Goal: Task Accomplishment & Management: Manage account settings

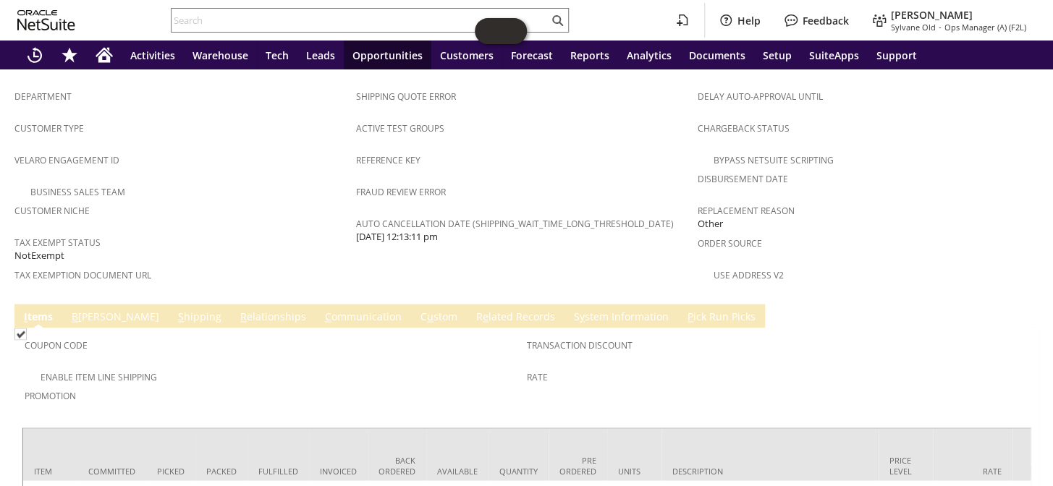
scroll to position [962, 0]
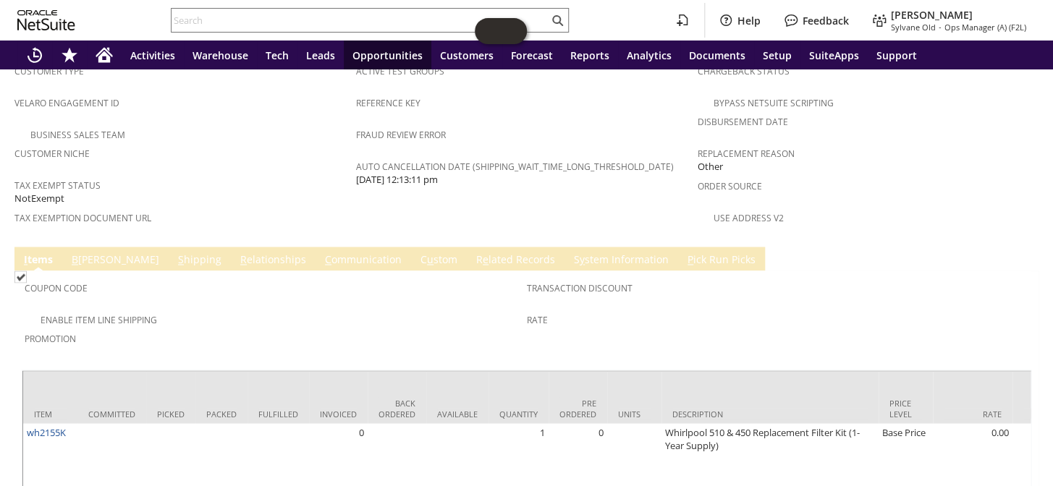
click at [473, 253] on link "R e lated Records" at bounding box center [516, 261] width 86 height 16
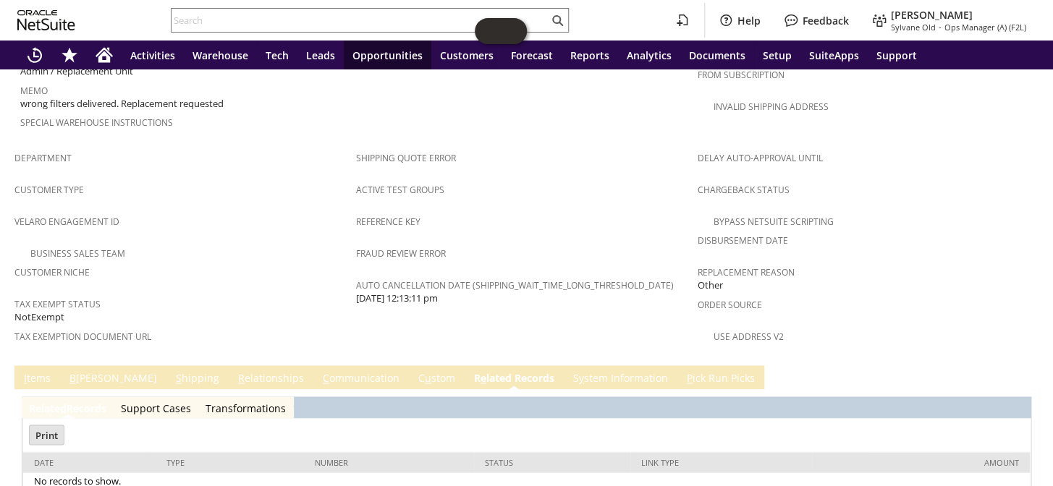
scroll to position [0, 0]
click at [297, 280] on tr "Department Customer Type Velaro Engagement ID Business Sales Team Customer Nich…" at bounding box center [526, 251] width 1024 height 214
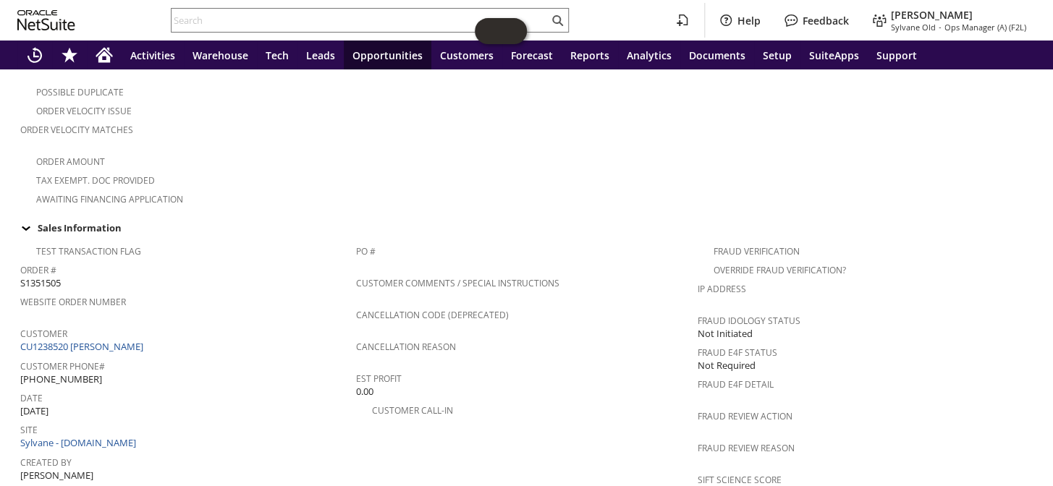
scroll to position [441, 0]
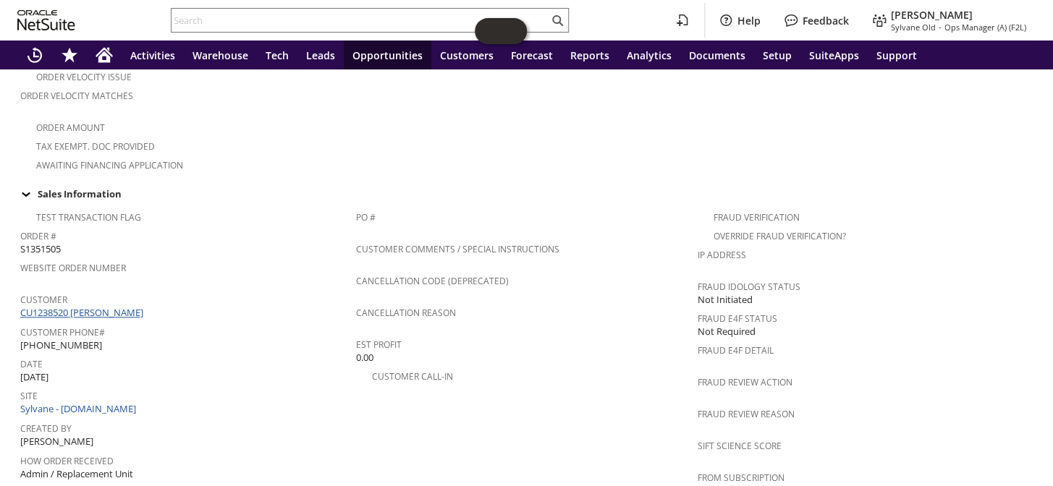
click at [72, 306] on link "CU1238520 Jani Williamson" at bounding box center [83, 312] width 127 height 13
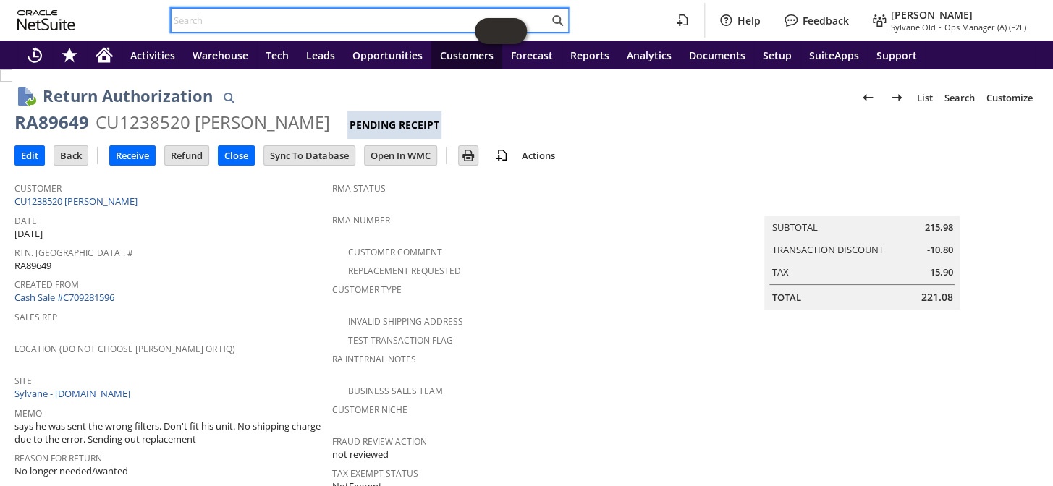
click at [292, 21] on input "text" at bounding box center [359, 20] width 377 height 17
paste input "RA88892"
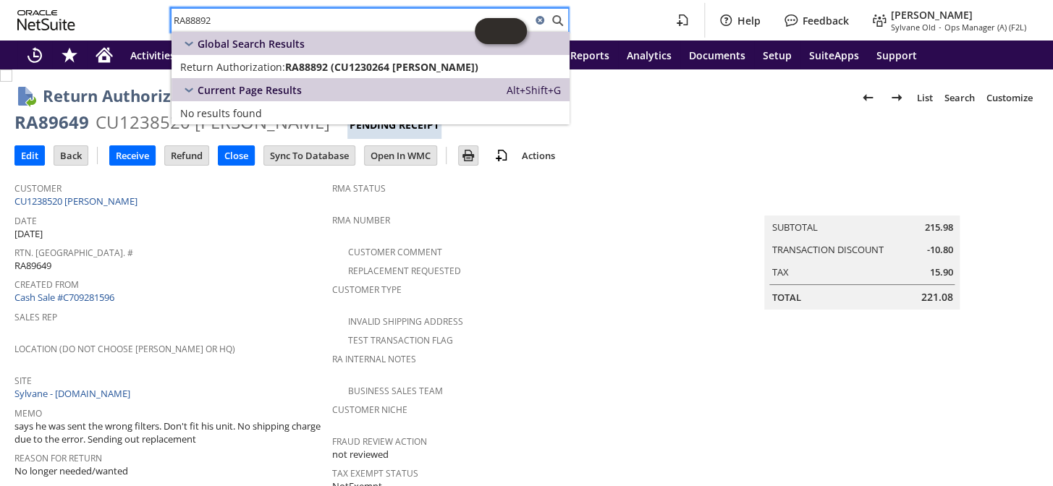
type input "RA88892"
click at [323, 60] on span "RA88892 (CU1230264 Mike Dirrito)" at bounding box center [381, 67] width 193 height 14
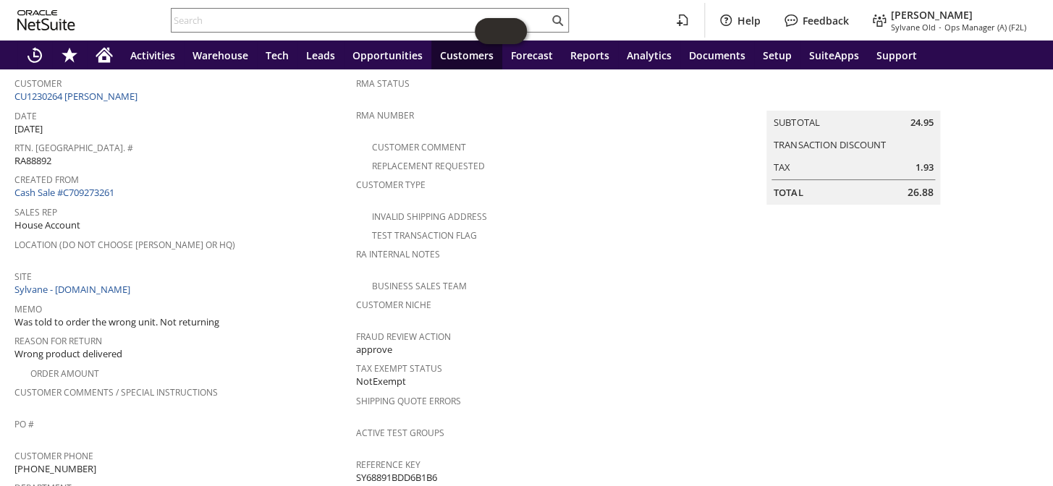
scroll to position [34, 0]
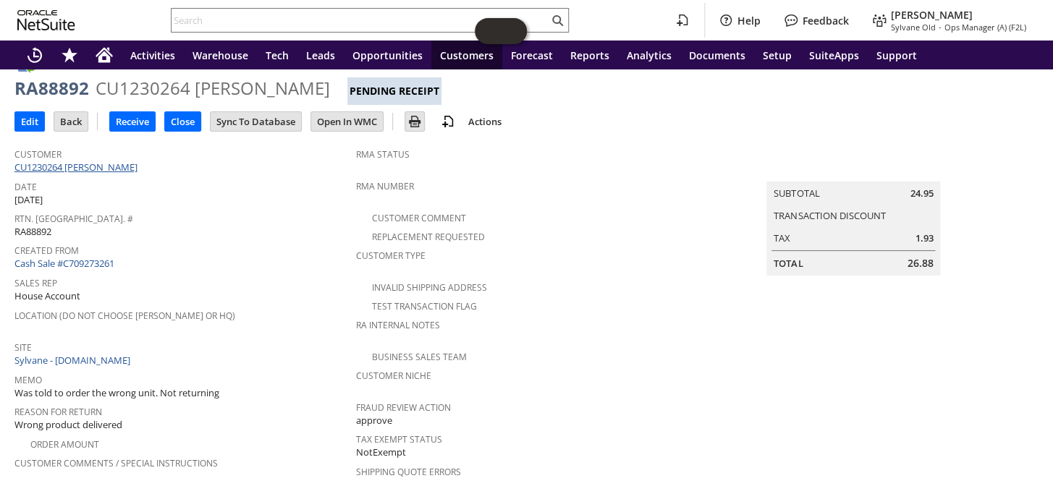
click at [96, 164] on link "CU1230264 [PERSON_NAME]" at bounding box center [77, 167] width 127 height 13
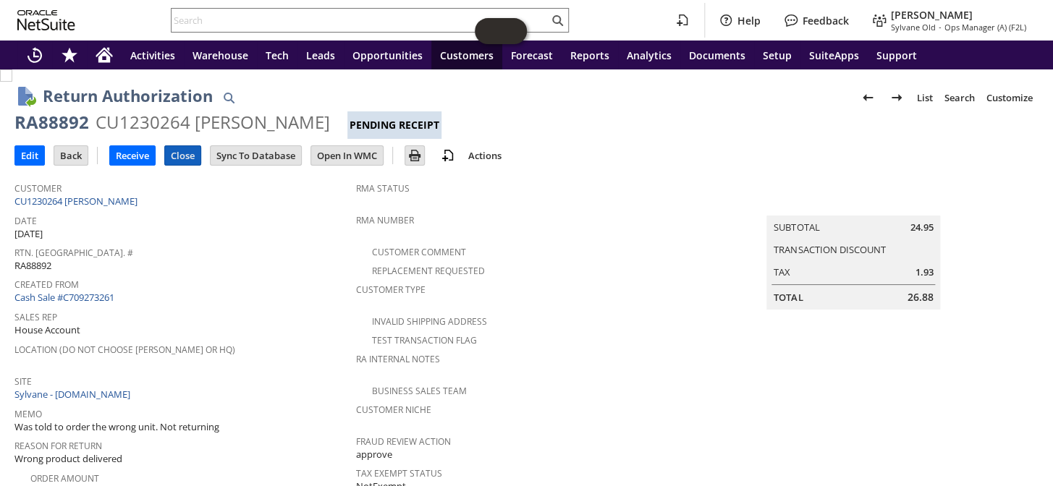
click at [184, 149] on input "Close" at bounding box center [182, 155] width 35 height 19
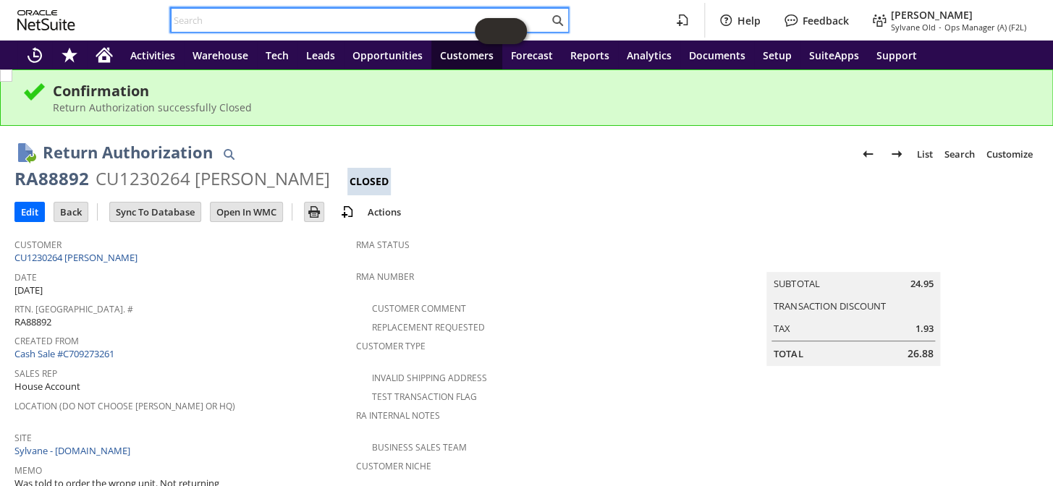
click at [315, 25] on input "text" at bounding box center [359, 20] width 377 height 17
paste input "RA88941"
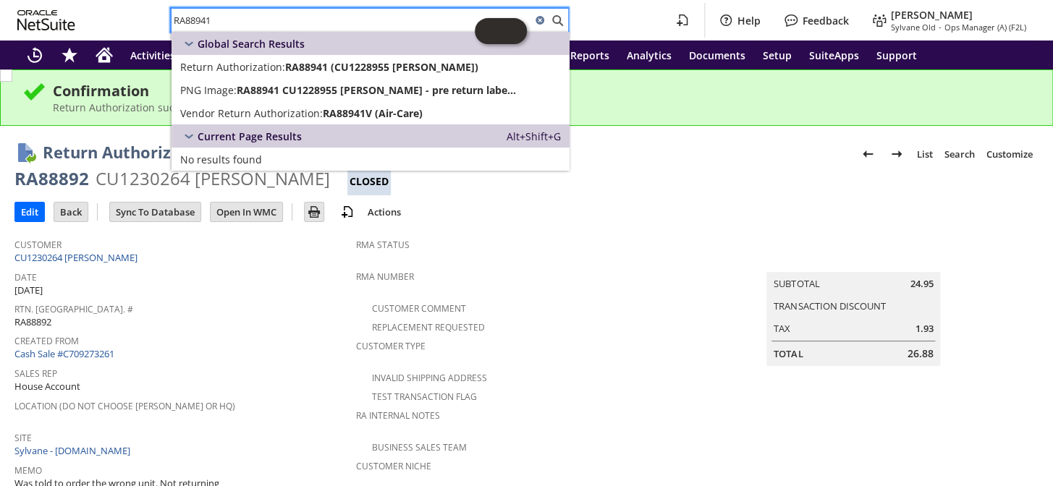
type input "RA88941"
click at [321, 60] on span "RA88941 (CU1228955 marc parker)" at bounding box center [381, 67] width 193 height 14
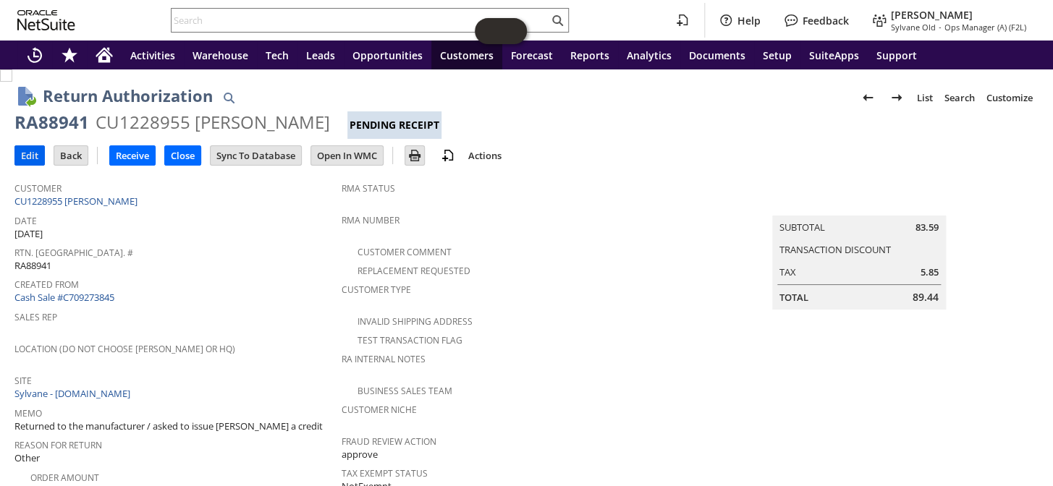
click at [35, 151] on input "Edit" at bounding box center [29, 155] width 29 height 19
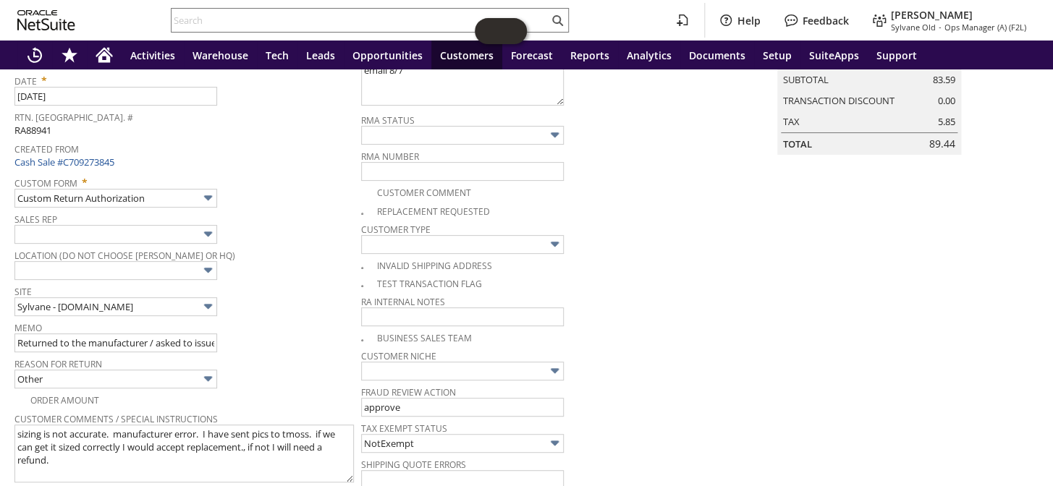
scroll to position [160, 0]
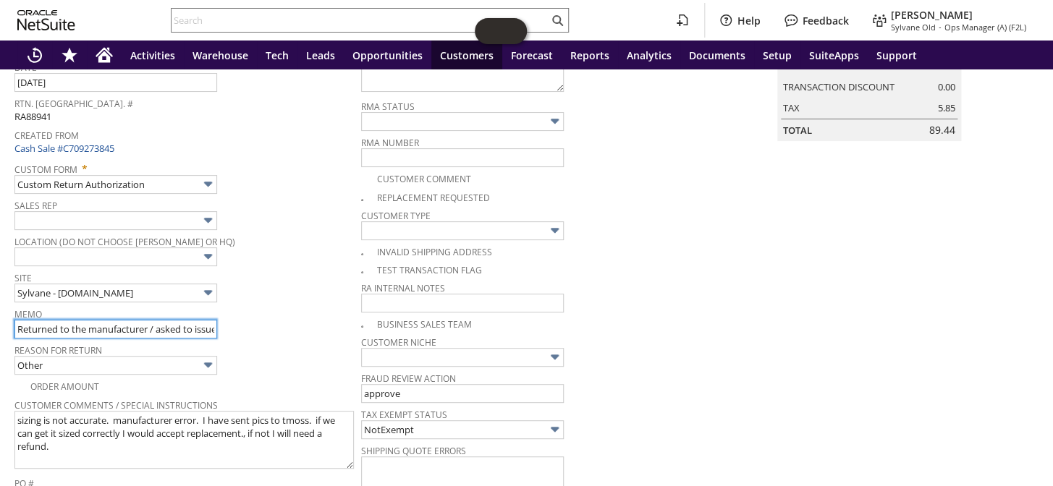
click at [14, 326] on input "Returned to the manufacturer / asked to issue Sylvane a credit" at bounding box center [115, 329] width 203 height 19
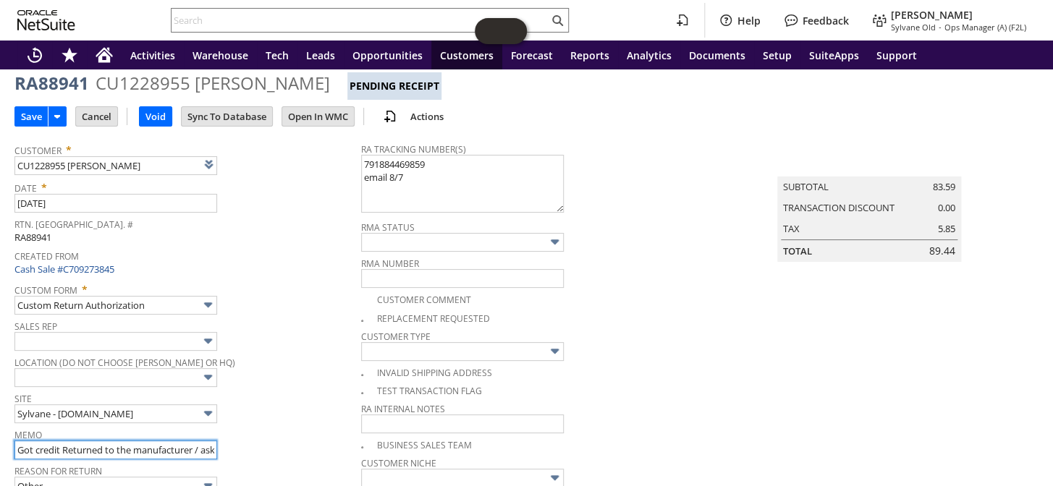
scroll to position [0, 0]
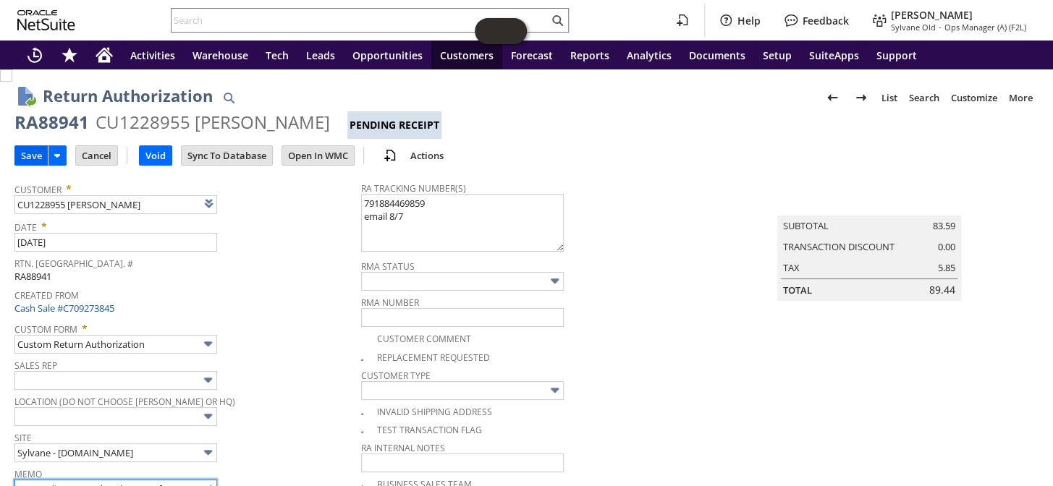
type input "Got credit Returned to the manufacturer / asked to issue Sylvane a credit"
click at [33, 154] on input "Save" at bounding box center [31, 155] width 33 height 19
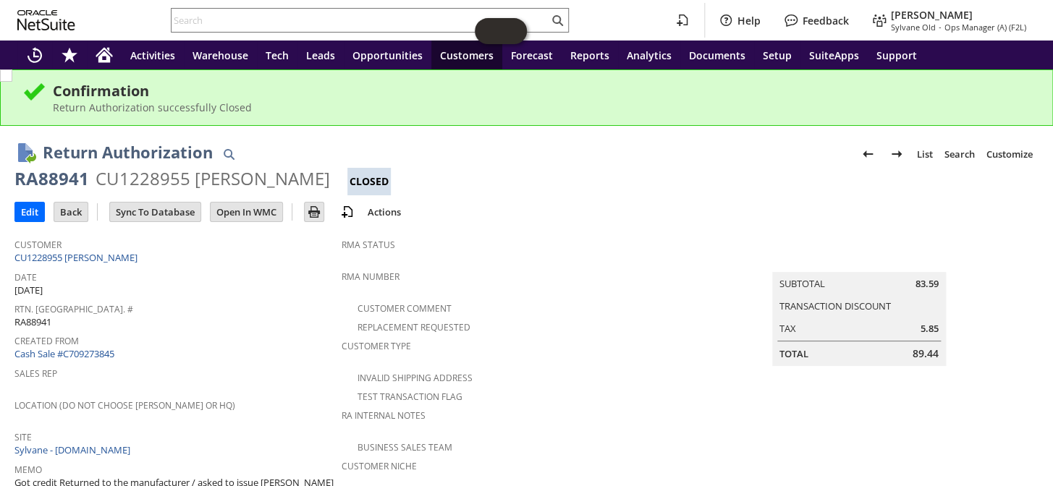
click at [296, 18] on input "text" at bounding box center [359, 20] width 377 height 17
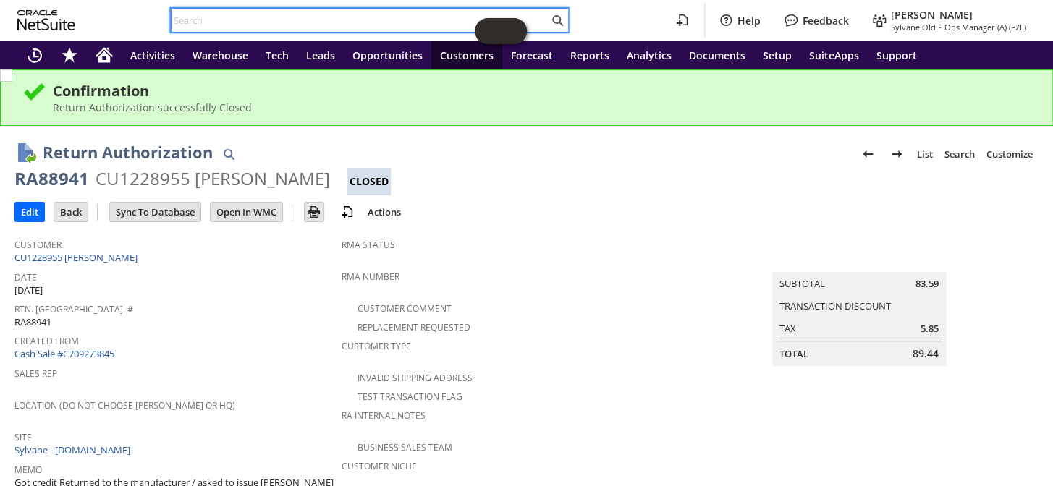
paste input "RA88987"
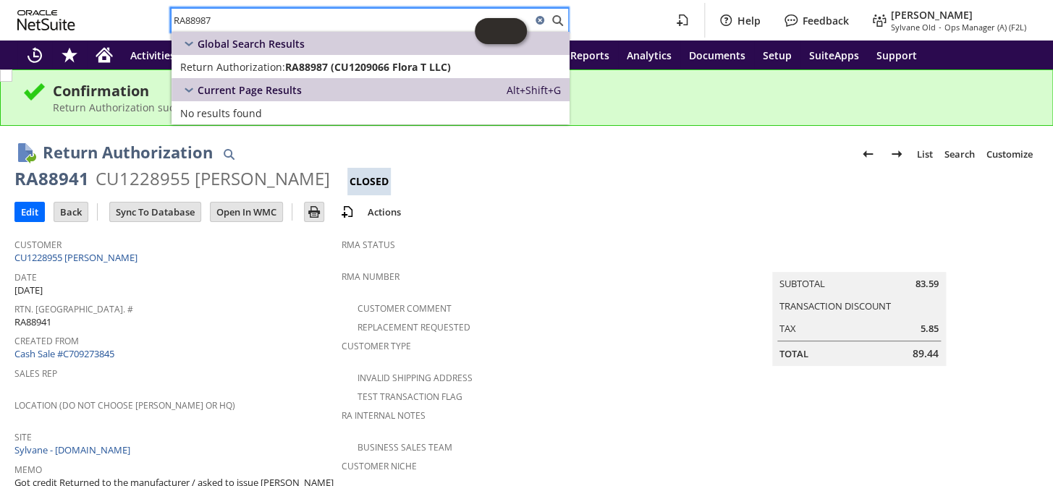
type input "RA88987"
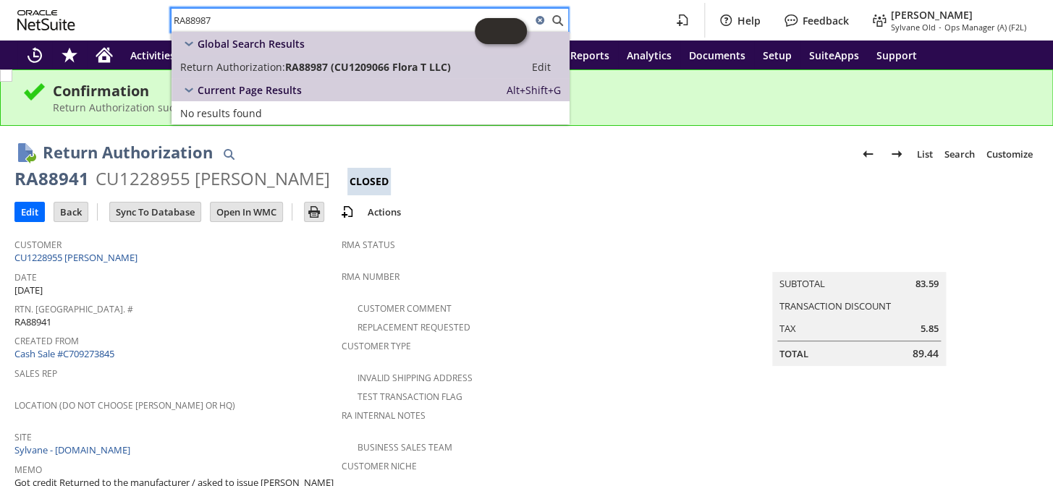
click at [315, 63] on span "RA88987 (CU1209066 Flora T LLC)" at bounding box center [368, 67] width 166 height 14
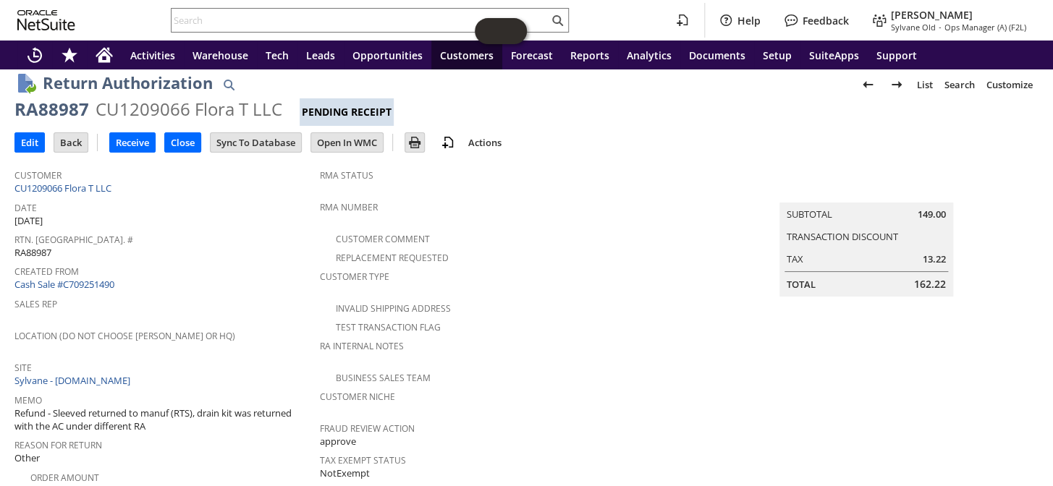
scroll to position [9, 0]
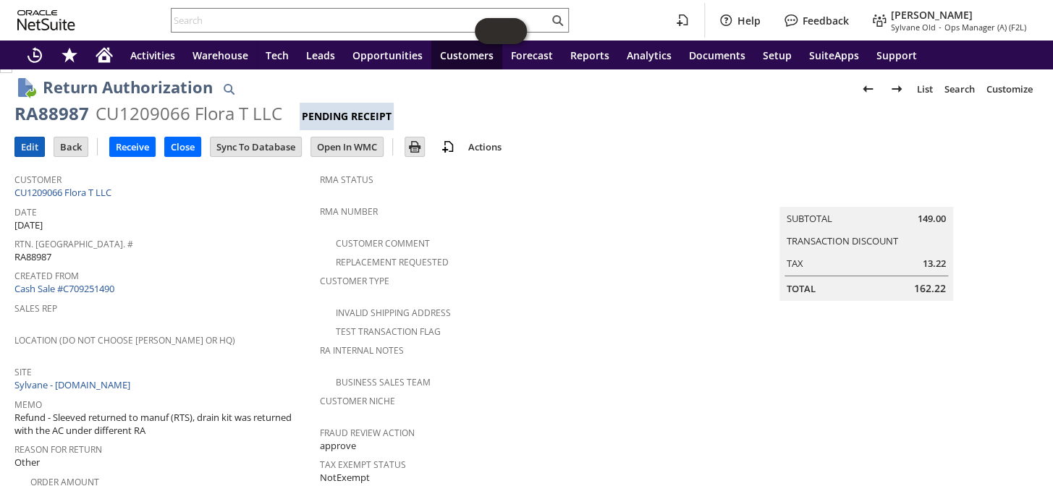
click at [30, 145] on input "Edit" at bounding box center [29, 146] width 29 height 19
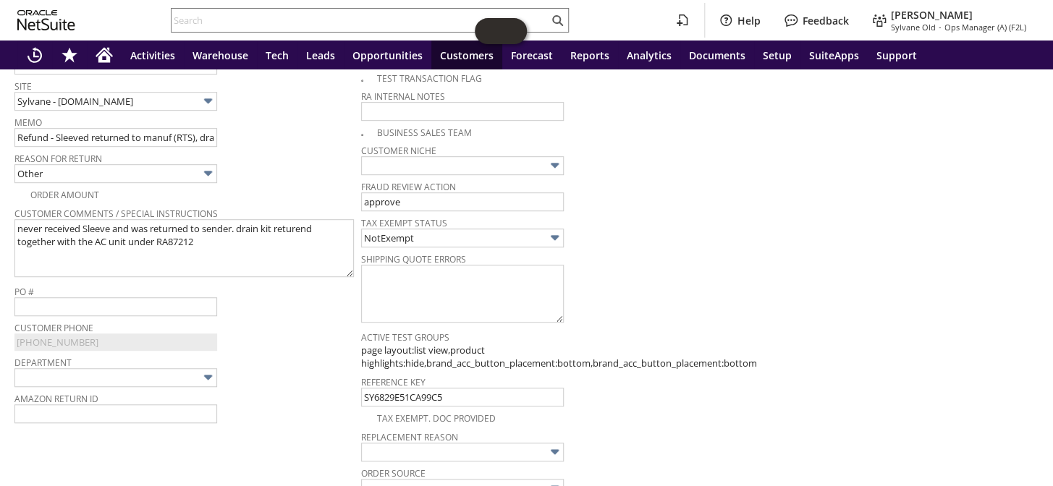
scroll to position [311, 0]
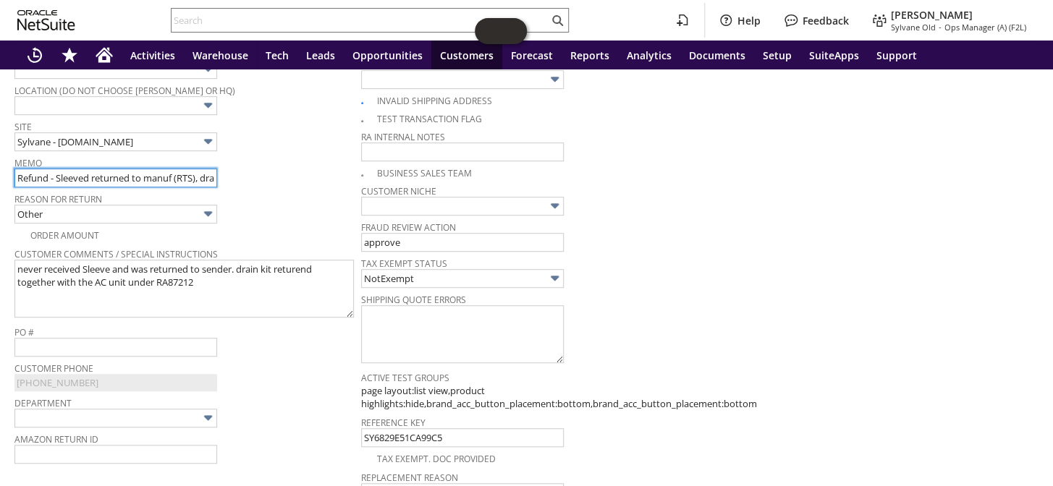
click at [14, 169] on input "Refund - Sleeved returned to manuf (RTS), drain kit was returned with the AC un…" at bounding box center [115, 178] width 203 height 19
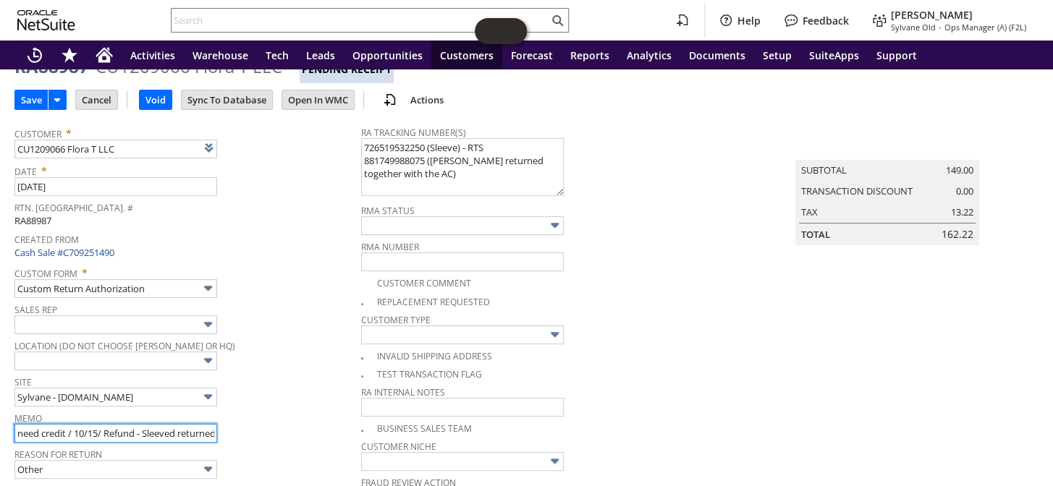
scroll to position [0, 0]
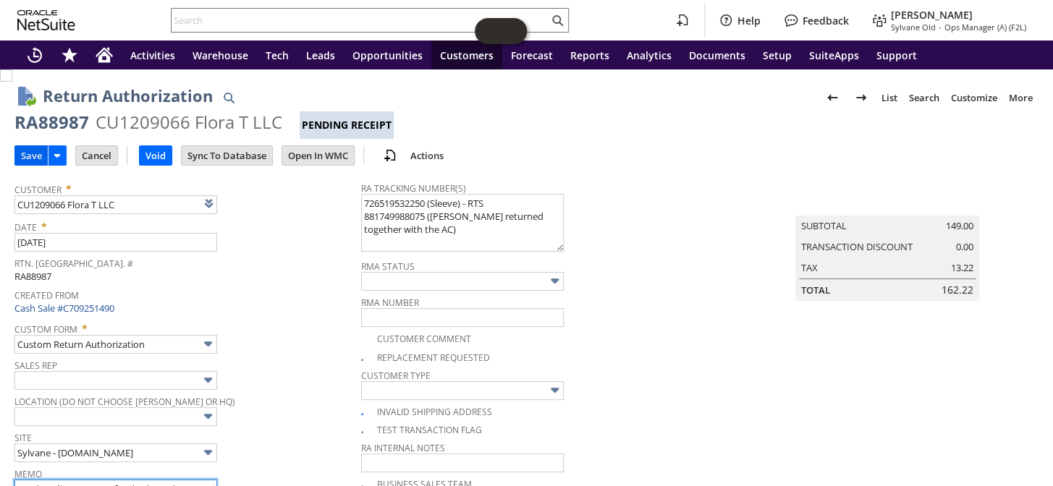
type input "need credit / 10/15/ Refund - Sleeved returned to manuf (RTS), drain kit was re…"
click at [25, 149] on input "Save" at bounding box center [31, 155] width 33 height 19
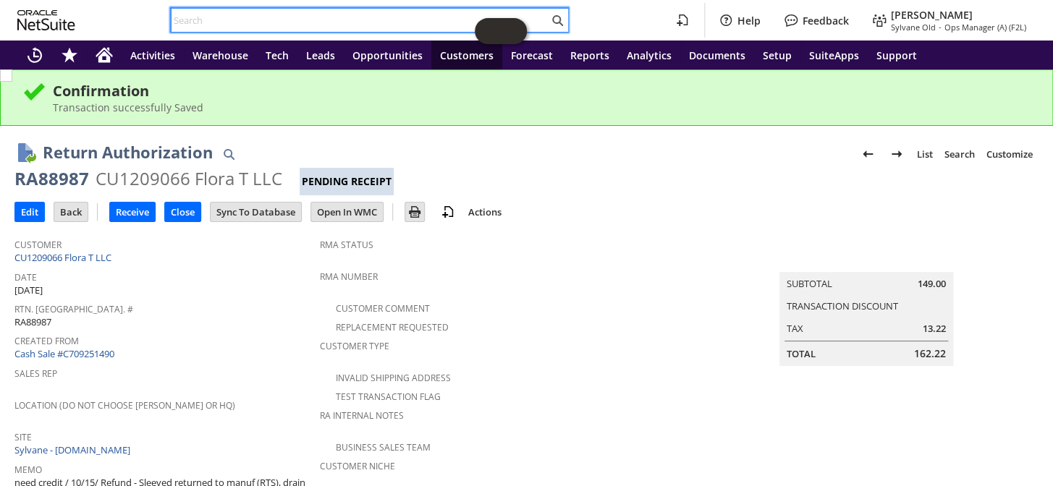
click at [268, 16] on input "text" at bounding box center [359, 20] width 377 height 17
paste input "RA89136"
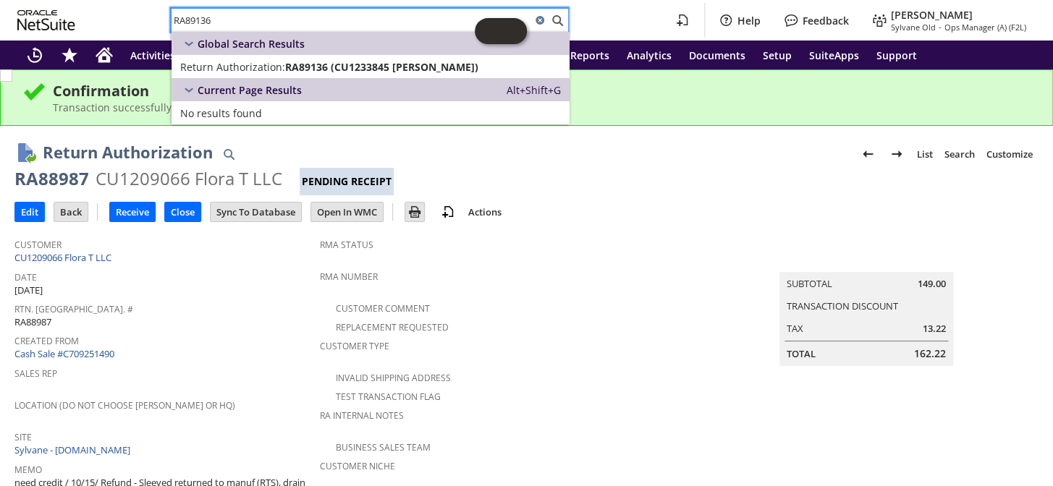
type input "RA89136"
click at [297, 65] on span "RA89136 (CU1233845 Amit K Mehrotra)" at bounding box center [381, 67] width 193 height 14
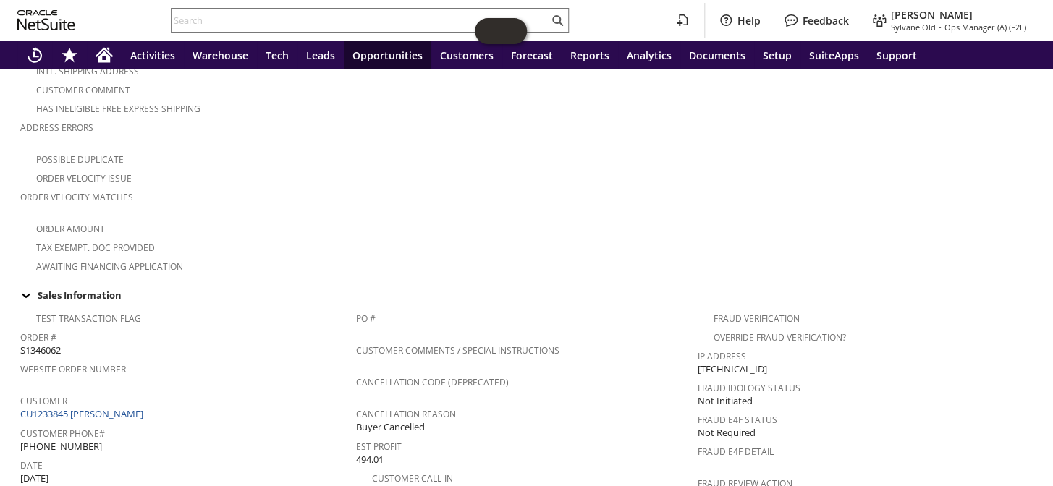
scroll to position [991, 0]
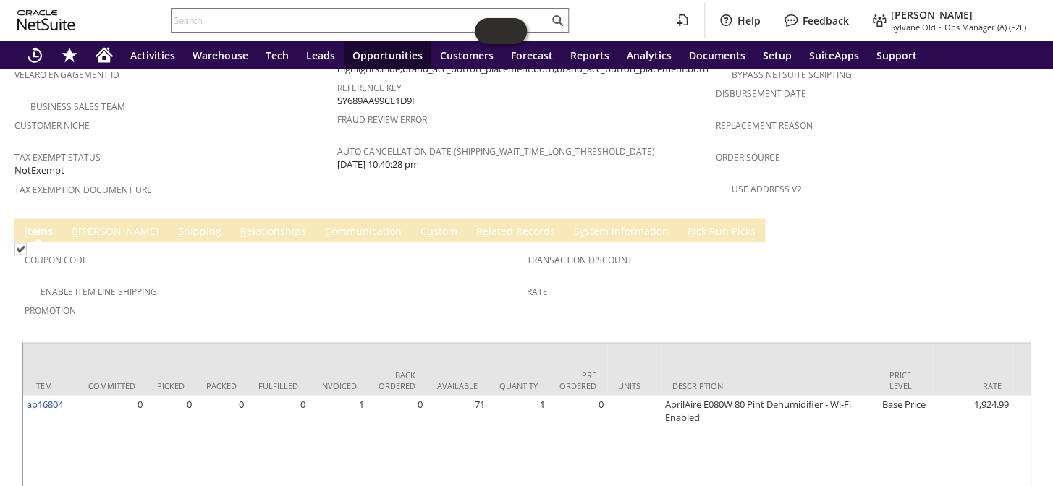
click at [473, 224] on link "R e lated Records" at bounding box center [516, 232] width 86 height 16
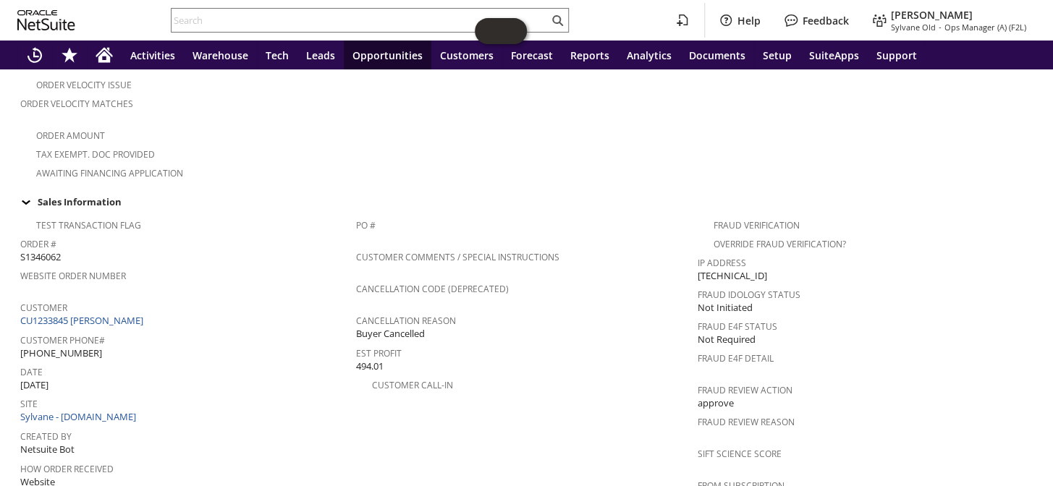
scroll to position [373, 0]
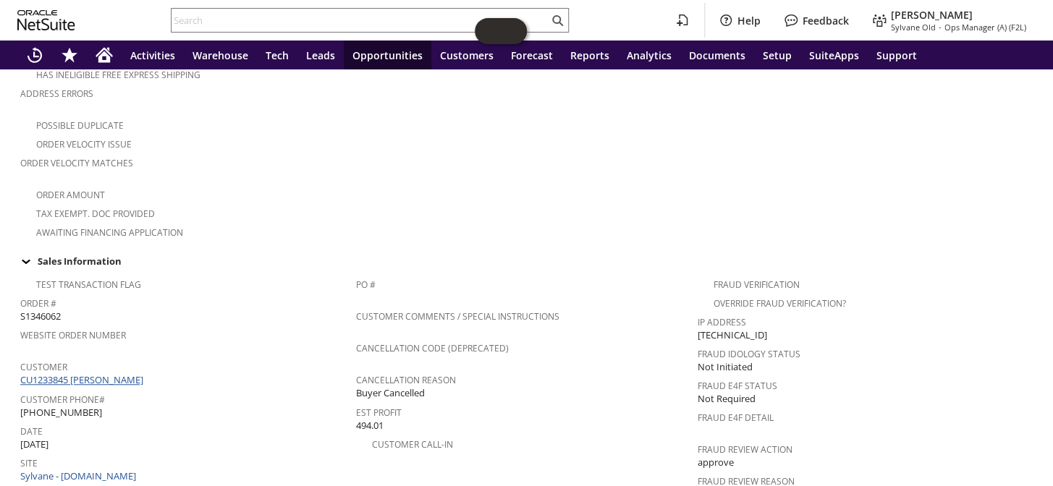
click at [96, 373] on link "CU1233845 Amit K Mehrotra" at bounding box center [83, 379] width 127 height 13
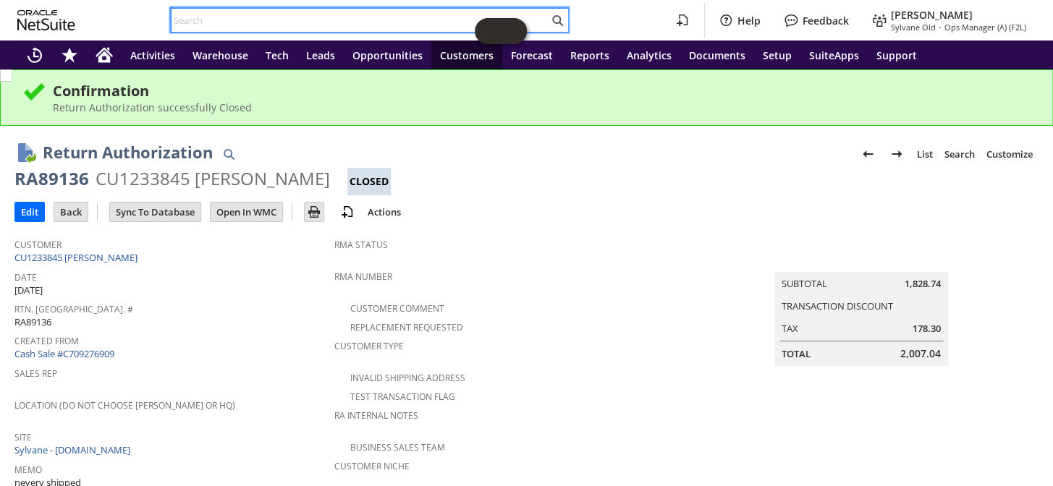
click at [255, 22] on input "text" at bounding box center [359, 20] width 377 height 17
paste input "RA89256"
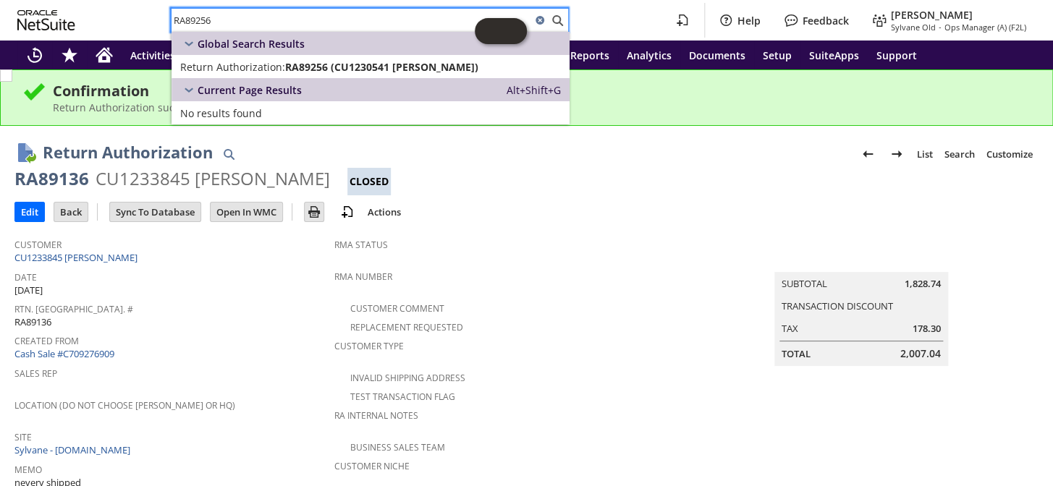
type input "RA89256"
click at [287, 56] on link "Return Authorization: RA89256 (CU1230541 Antonio Priester) Edit" at bounding box center [370, 66] width 398 height 23
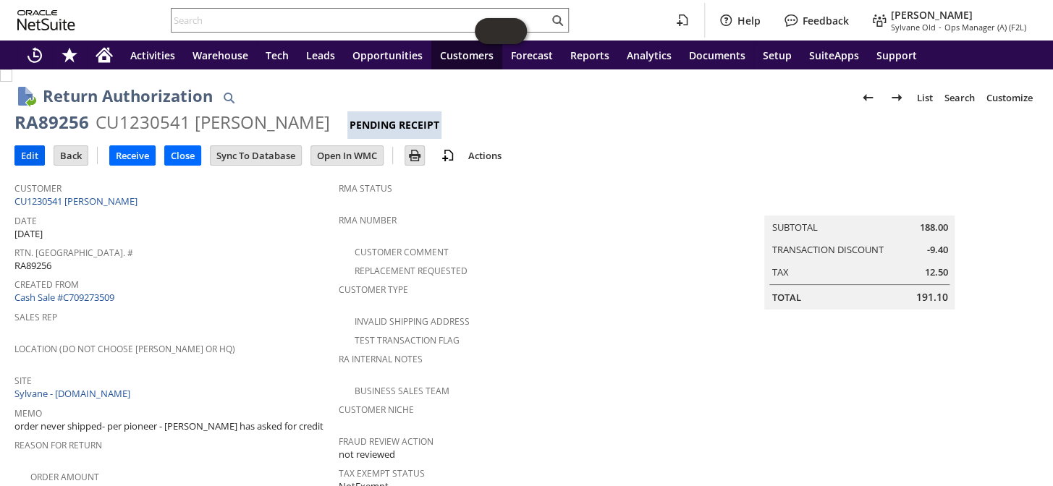
click at [36, 158] on input "Edit" at bounding box center [29, 155] width 29 height 19
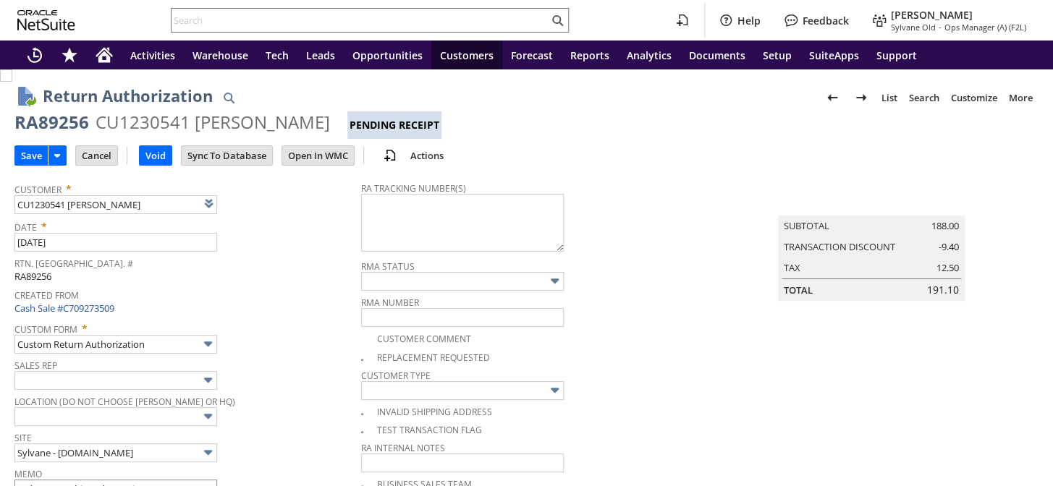
type input "Add"
type input "Copy Previous"
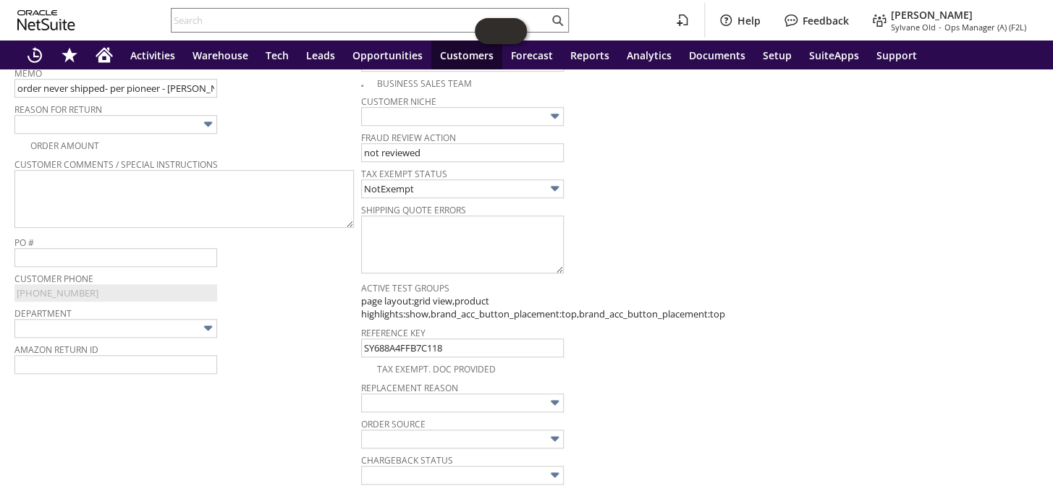
scroll to position [344, 0]
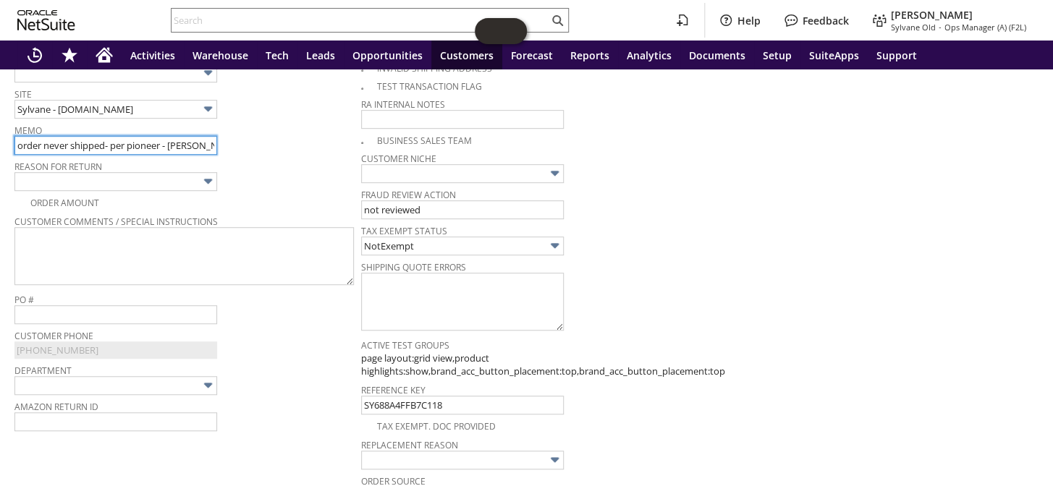
click at [18, 138] on input "order never shipped- per pioneer - Megan has asked for credit" at bounding box center [115, 145] width 203 height 19
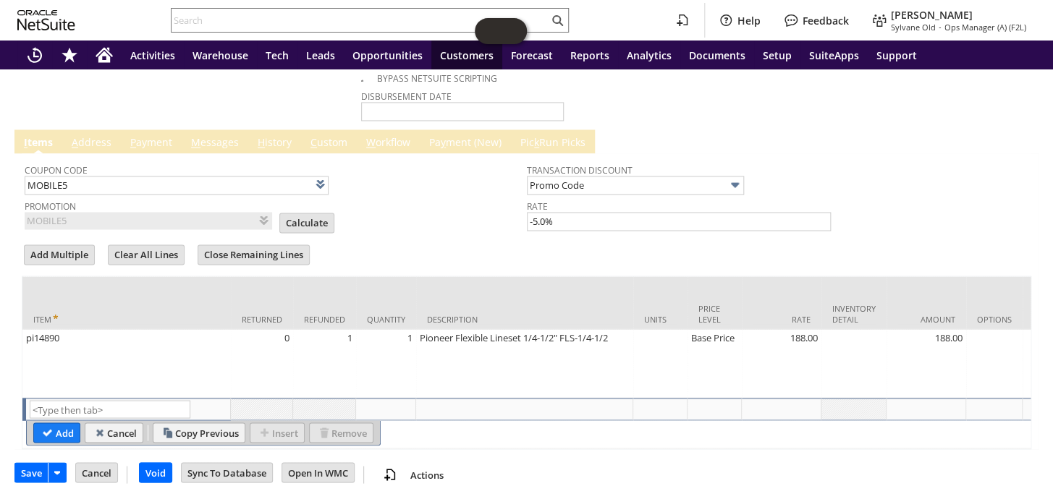
scroll to position [0, 0]
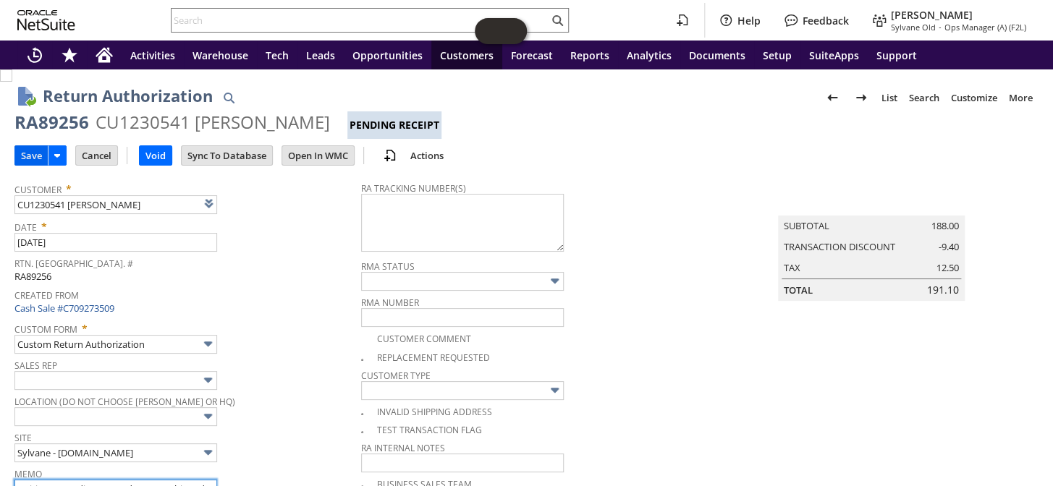
type input "waiting on credit 10/15 order never shipped- per pioneer - Megan has asked for …"
click at [27, 149] on input "Save" at bounding box center [31, 155] width 33 height 19
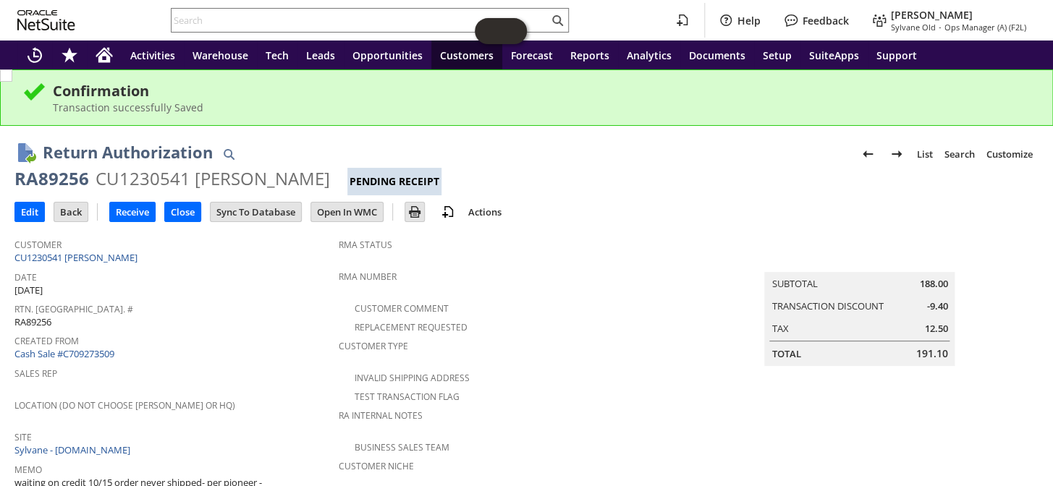
click at [310, 17] on input "text" at bounding box center [359, 20] width 377 height 17
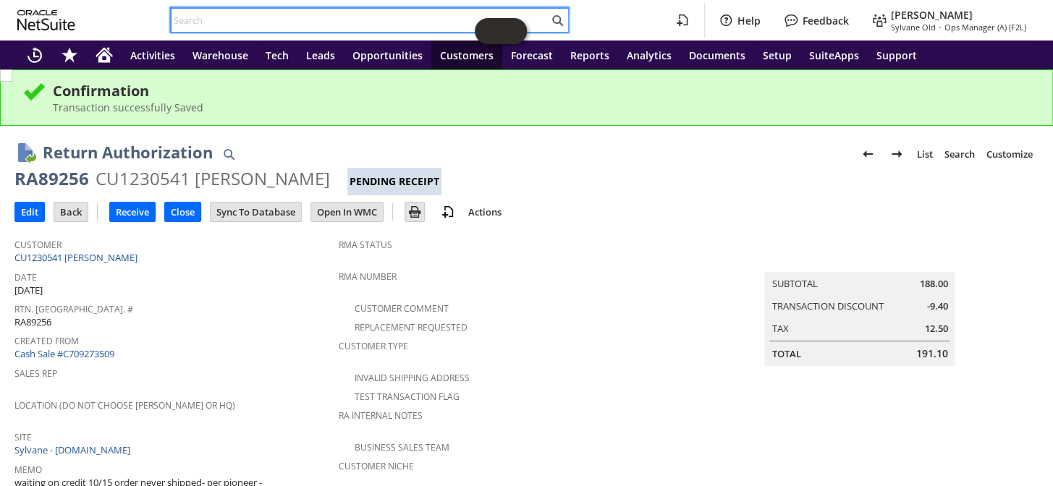
paste input "RA89355"
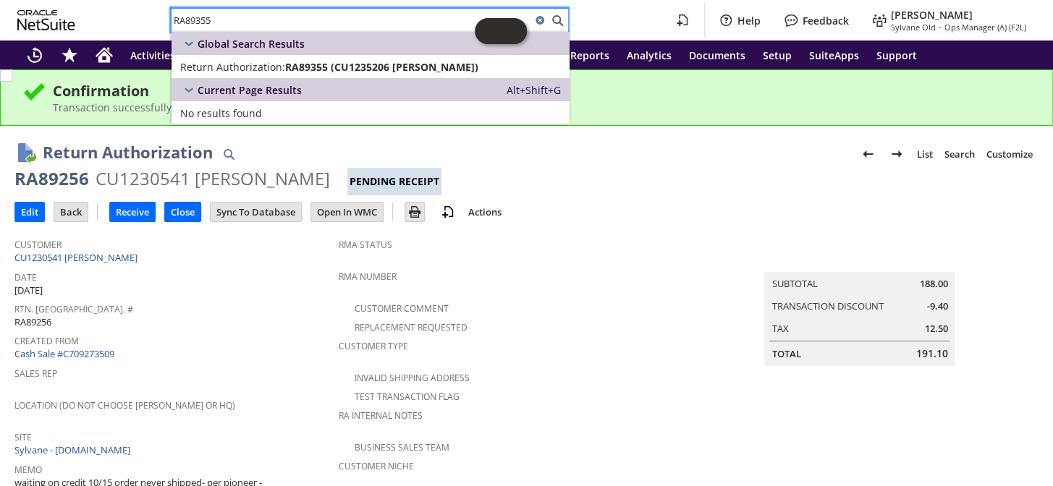
type input "RA89355"
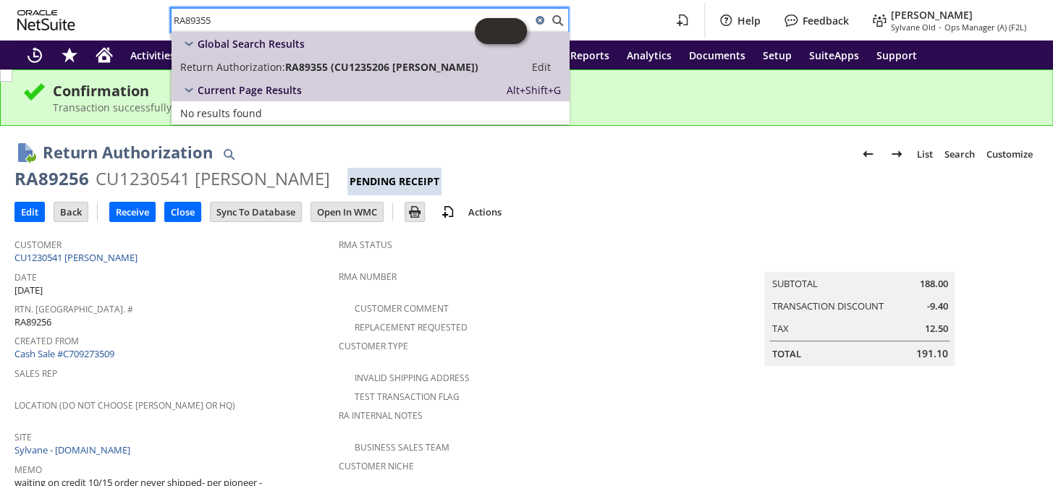
click at [312, 65] on span "RA89355 (CU1235206 Art Greenberg)" at bounding box center [381, 67] width 193 height 14
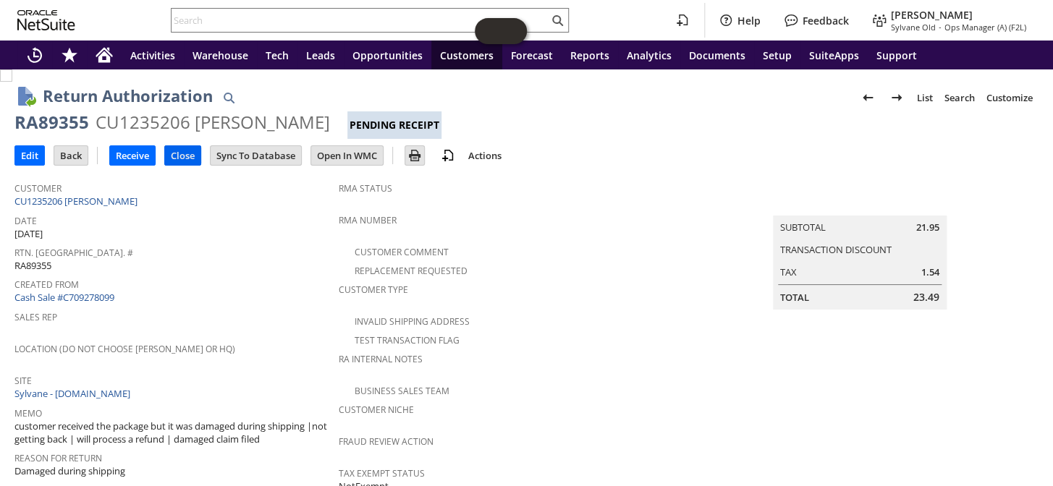
click at [195, 157] on input "Close" at bounding box center [182, 155] width 35 height 19
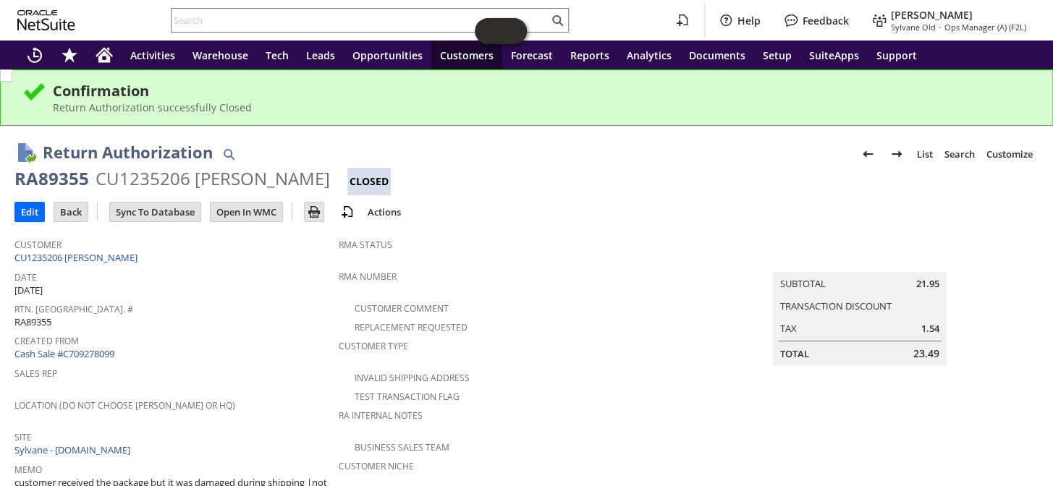
click at [229, 22] on input "text" at bounding box center [359, 20] width 377 height 17
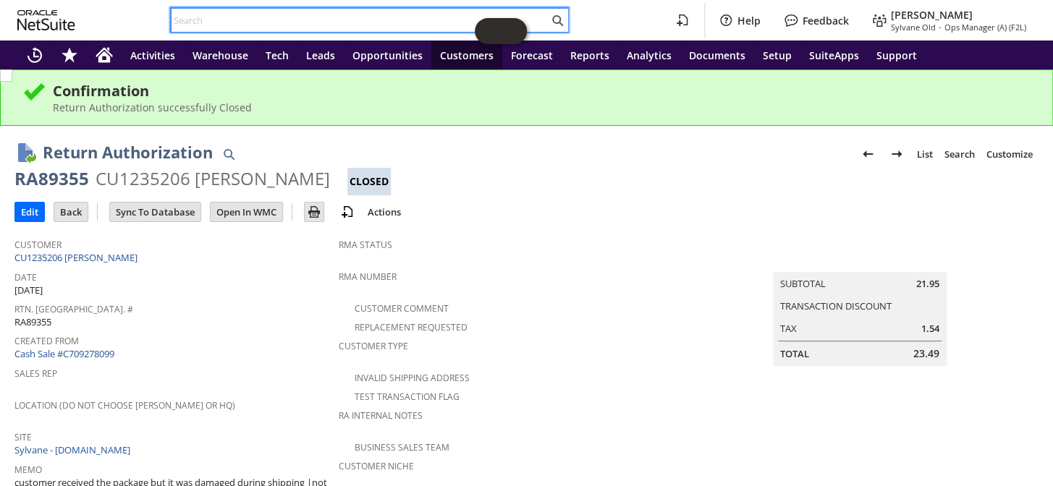
paste input "RA89360"
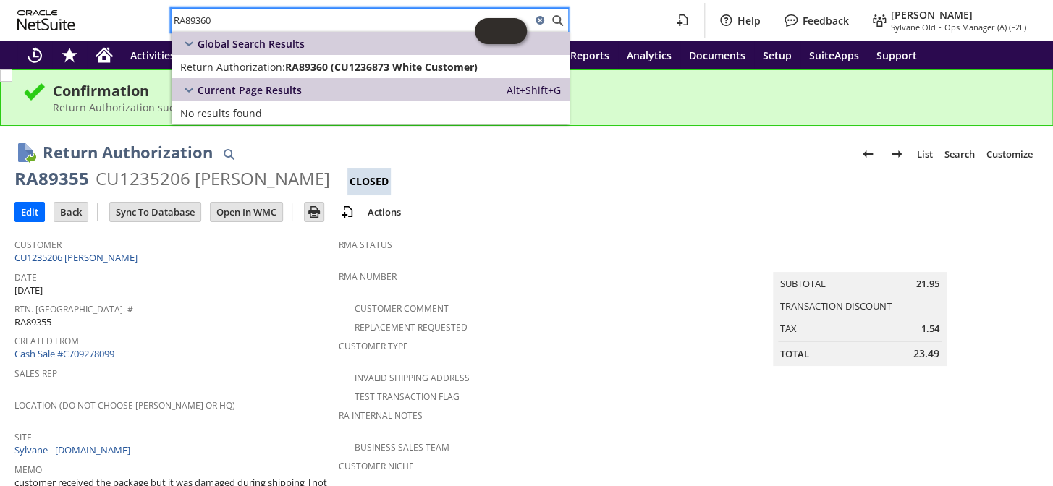
type input "RA89360"
click at [272, 60] on span "Return Authorization:" at bounding box center [232, 67] width 105 height 14
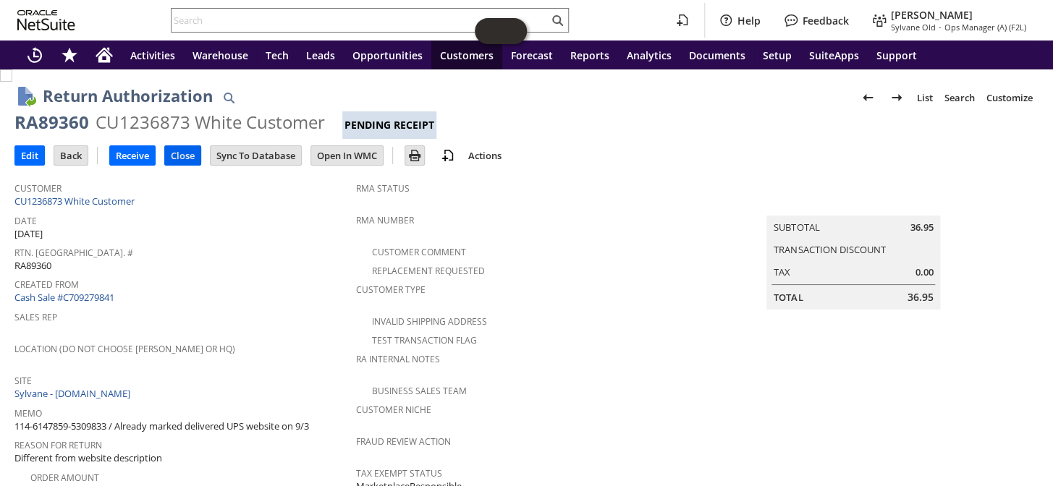
click at [179, 154] on input "Close" at bounding box center [182, 155] width 35 height 19
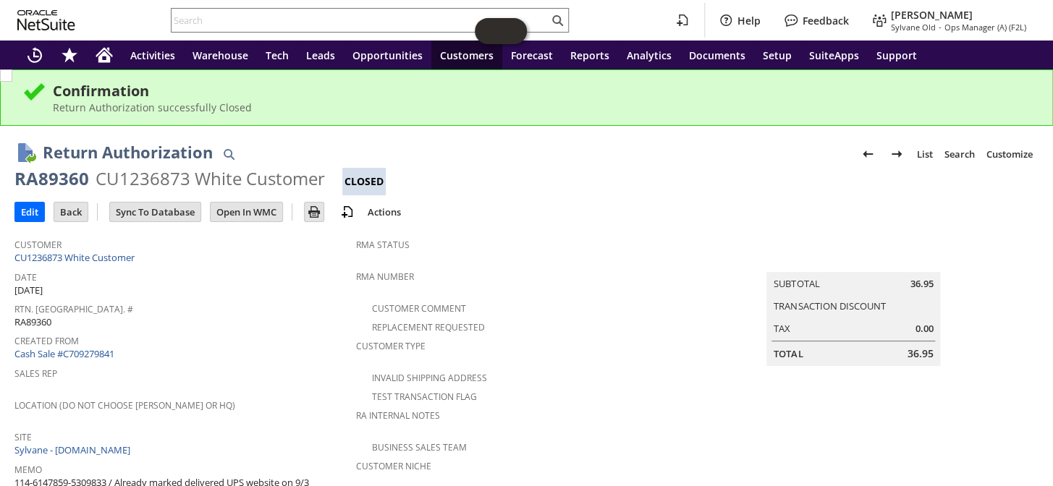
click at [261, 14] on input "text" at bounding box center [359, 20] width 377 height 17
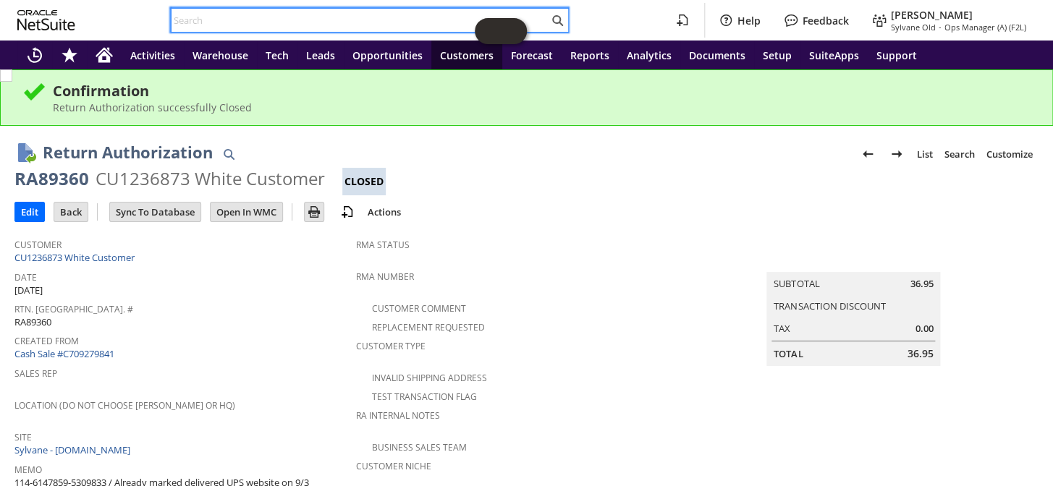
paste input "RA89558"
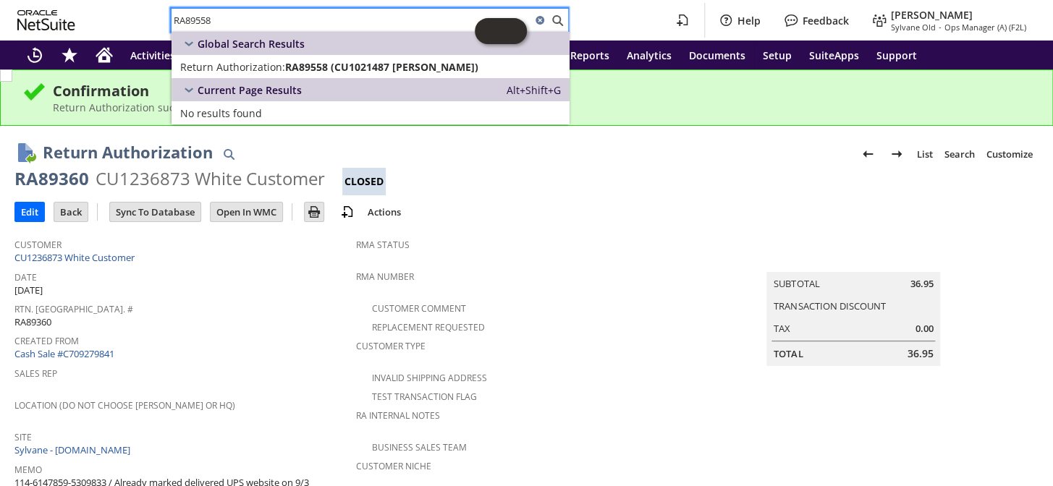
type input "RA89558"
click at [297, 65] on span "RA89558 (CU1021487 Tiffany Gold)" at bounding box center [381, 67] width 193 height 14
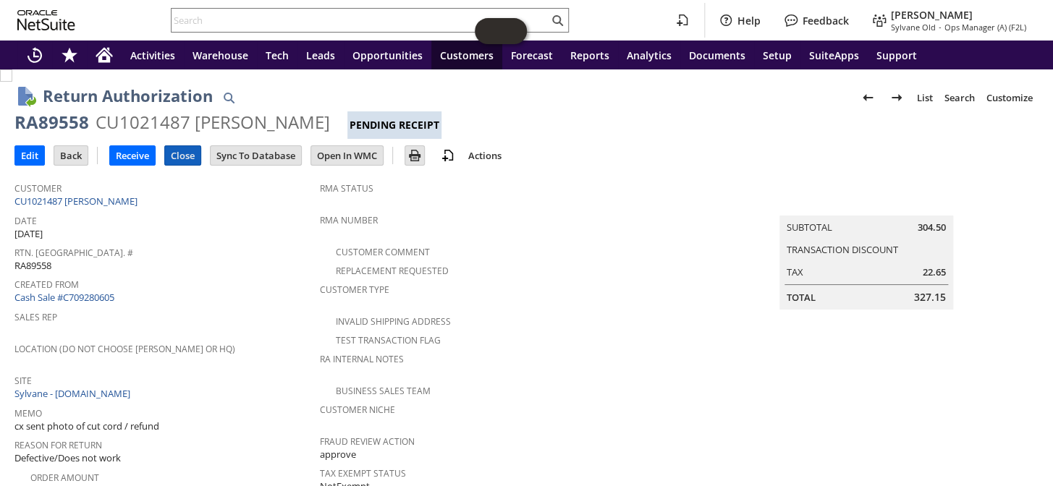
click at [183, 154] on input "Close" at bounding box center [182, 155] width 35 height 19
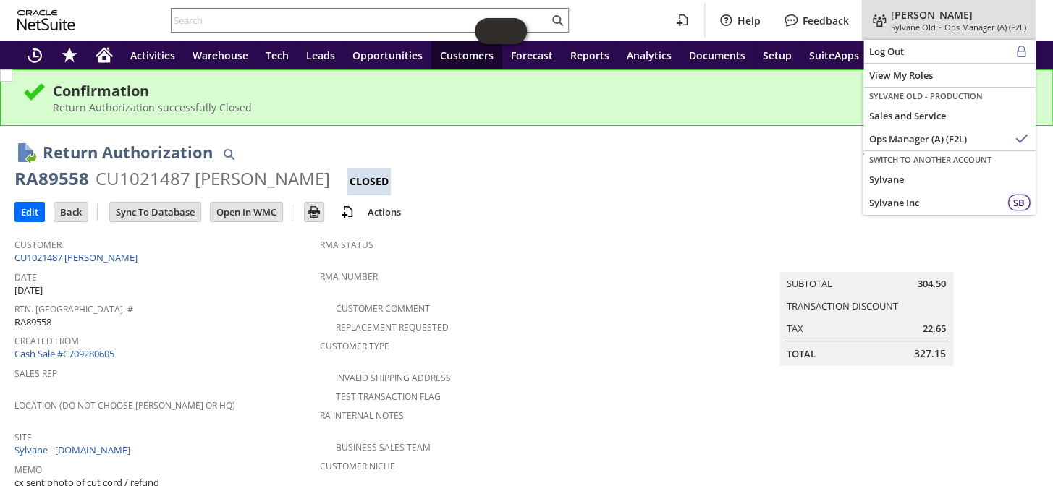
click at [939, 16] on span "[PERSON_NAME]" at bounding box center [932, 15] width 82 height 14
